Goal: Use online tool/utility: Utilize a website feature to perform a specific function

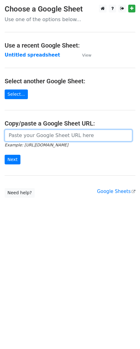
drag, startPoint x: 0, startPoint y: 0, endPoint x: 46, endPoint y: 138, distance: 145.0
click at [46, 138] on input "url" at bounding box center [69, 135] width 128 height 12
paste input "[URL][DOMAIN_NAME]"
type input "[URL][DOMAIN_NAME]"
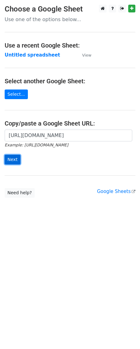
drag, startPoint x: 13, startPoint y: 157, endPoint x: 1, endPoint y: 193, distance: 37.8
click at [13, 159] on input "Next" at bounding box center [13, 160] width 16 height 10
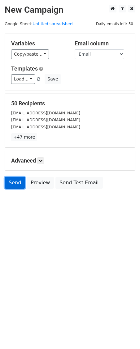
click at [17, 187] on link "Send" at bounding box center [15, 183] width 20 height 12
